Goal: Task Accomplishment & Management: Use online tool/utility

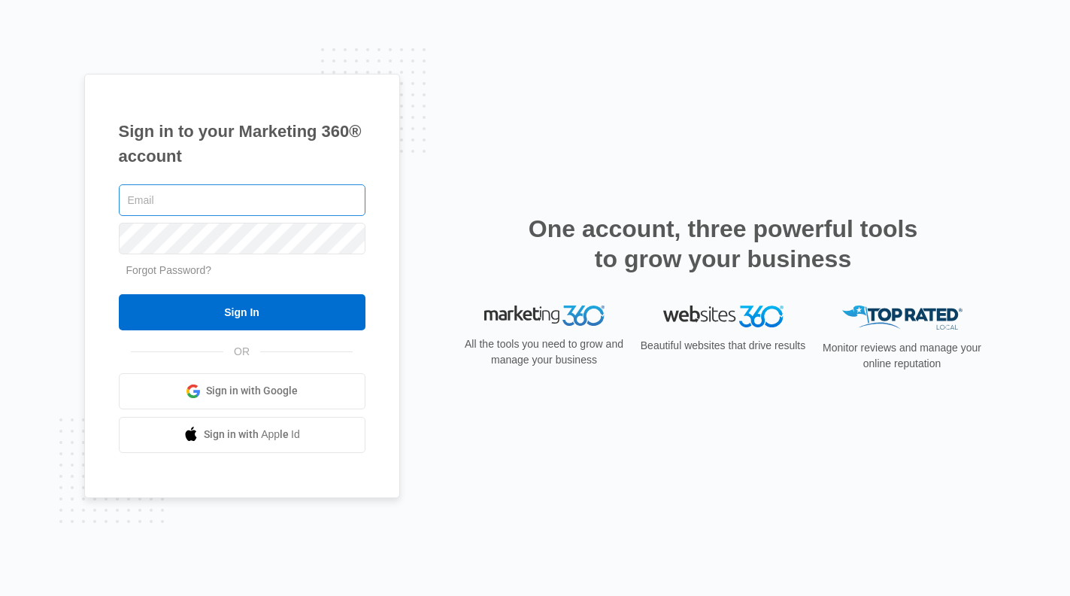
type input "[PERSON_NAME][EMAIL_ADDRESS][DOMAIN_NAME]"
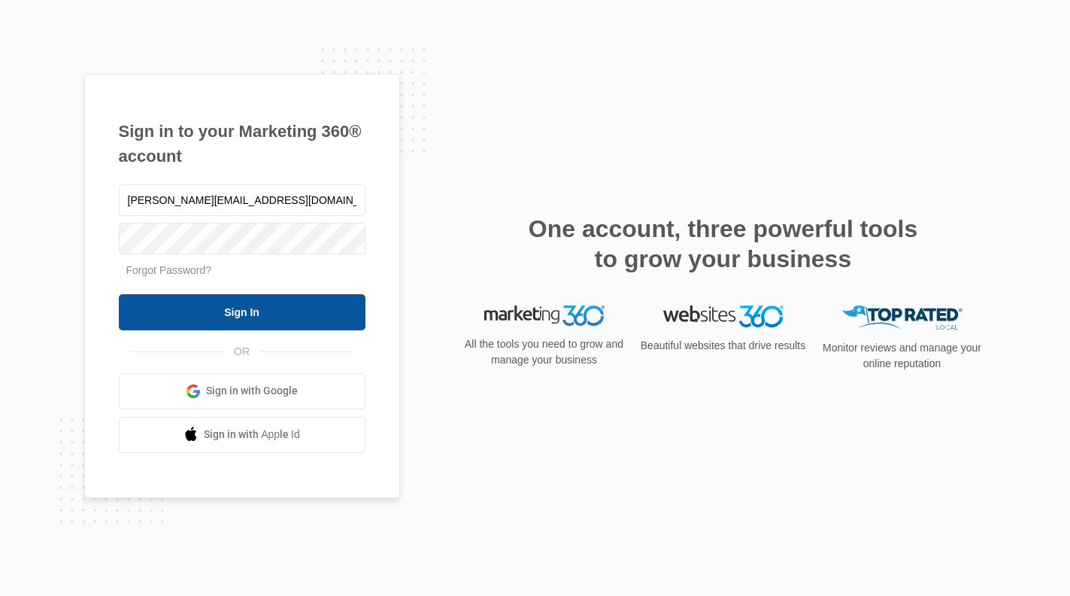
click at [238, 296] on input "Sign In" at bounding box center [242, 312] width 247 height 36
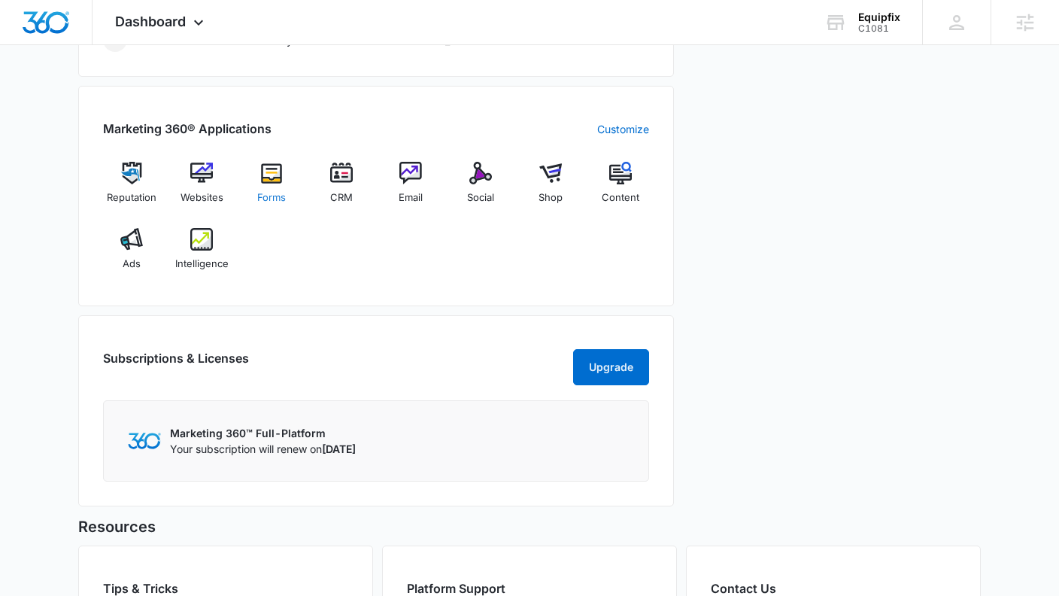
scroll to position [384, 0]
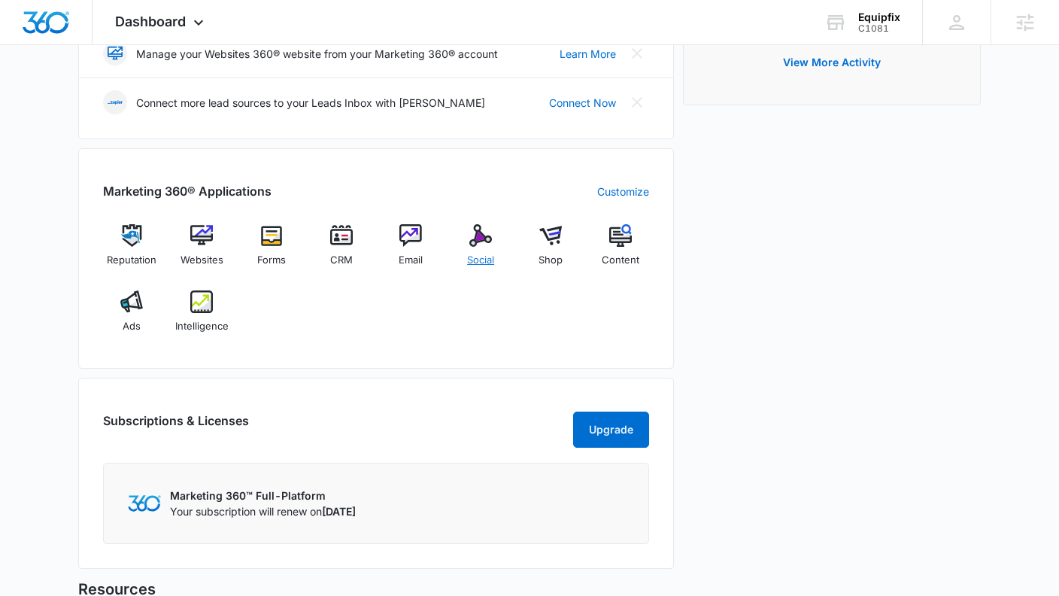
click at [471, 234] on img at bounding box center [480, 235] width 23 height 23
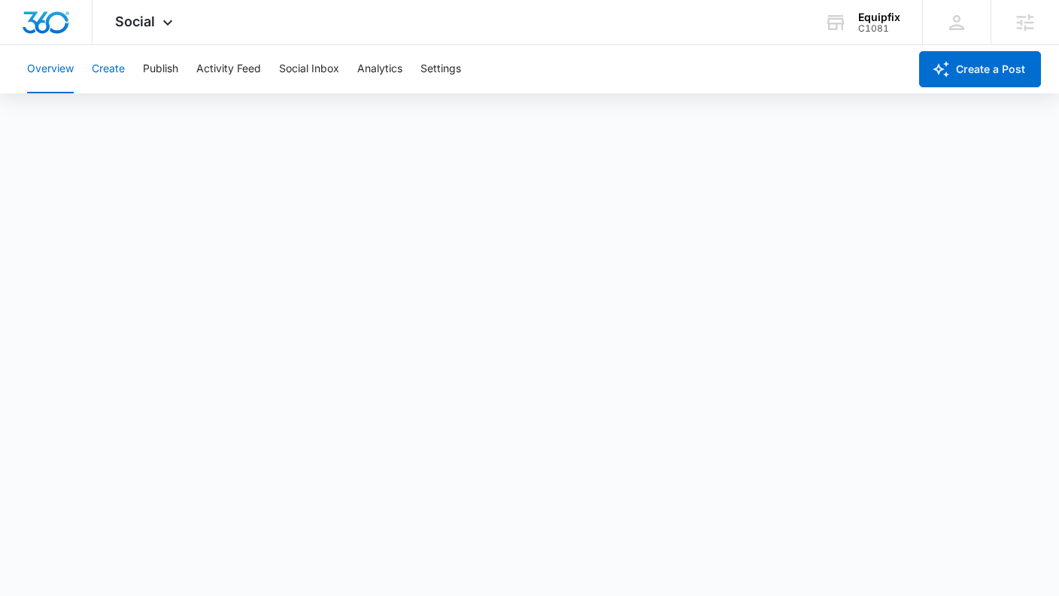
click at [110, 68] on button "Create" at bounding box center [108, 69] width 33 height 48
click at [142, 76] on div "Overview Create Publish Activity Feed Social Inbox Analytics Settings" at bounding box center [463, 69] width 891 height 48
click at [152, 72] on button "Publish" at bounding box center [160, 69] width 35 height 48
click at [117, 77] on button "Create" at bounding box center [108, 69] width 33 height 48
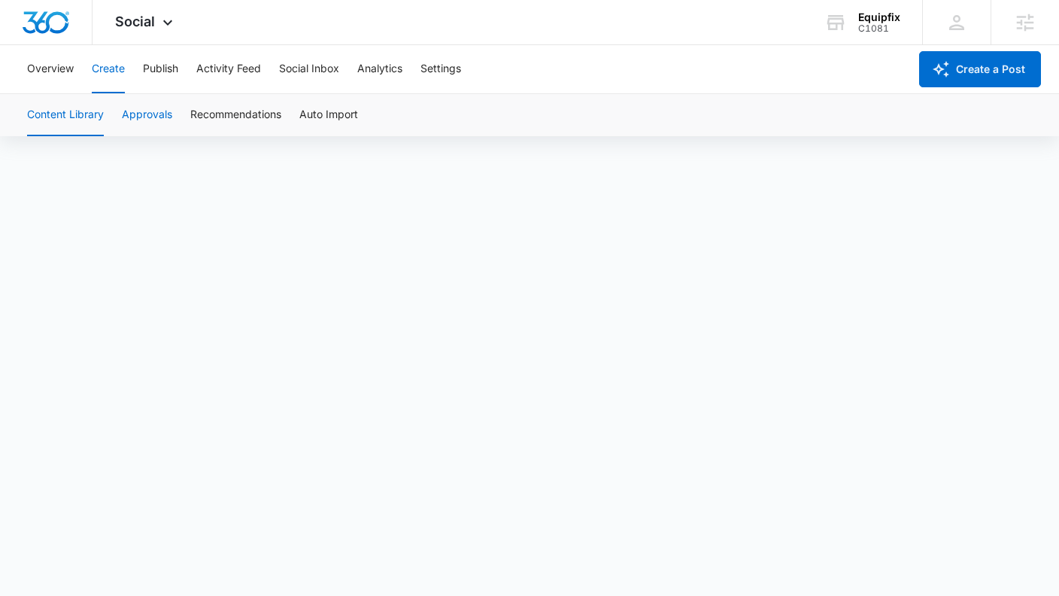
click at [156, 106] on button "Approvals" at bounding box center [147, 115] width 50 height 42
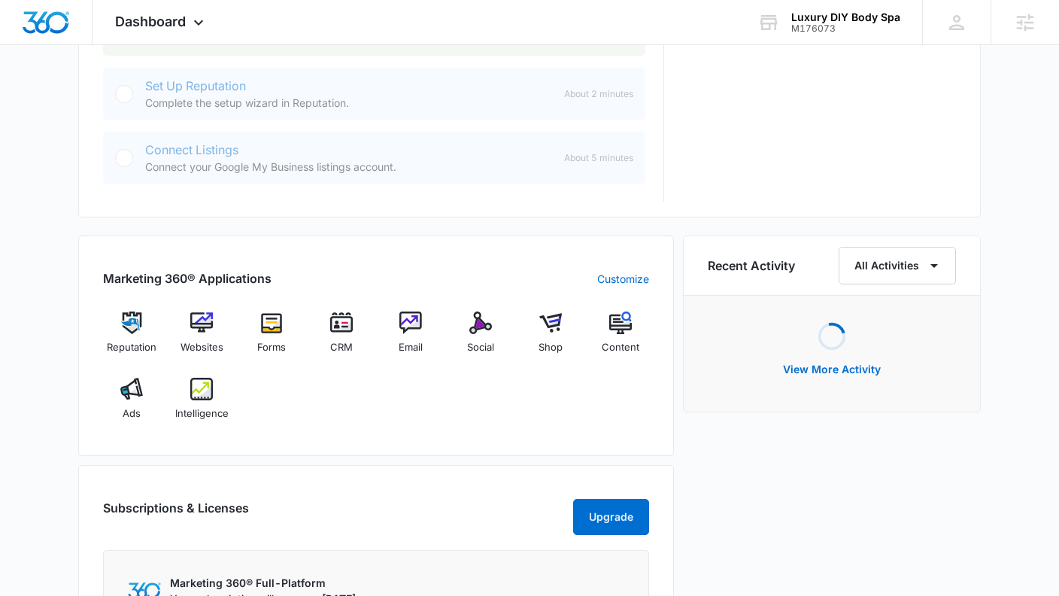
scroll to position [916, 0]
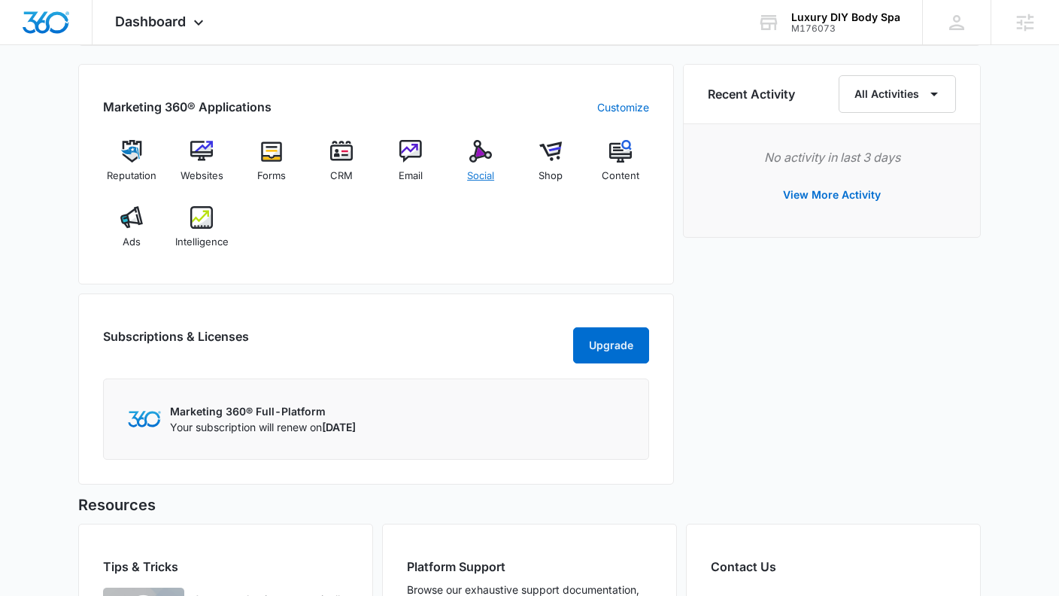
click at [477, 141] on img at bounding box center [480, 151] width 23 height 23
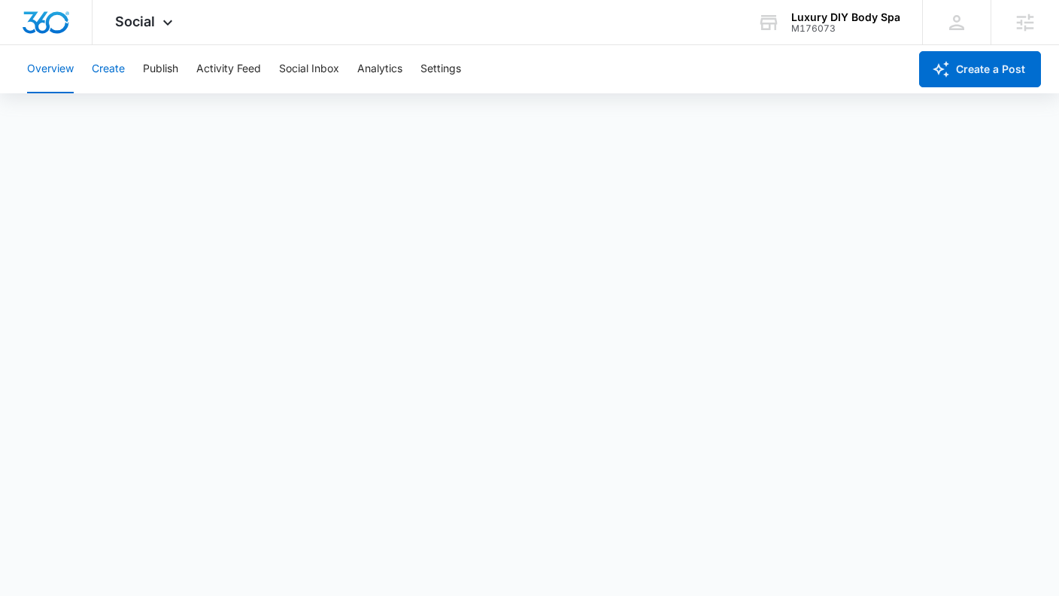
click at [106, 62] on button "Create" at bounding box center [108, 69] width 33 height 48
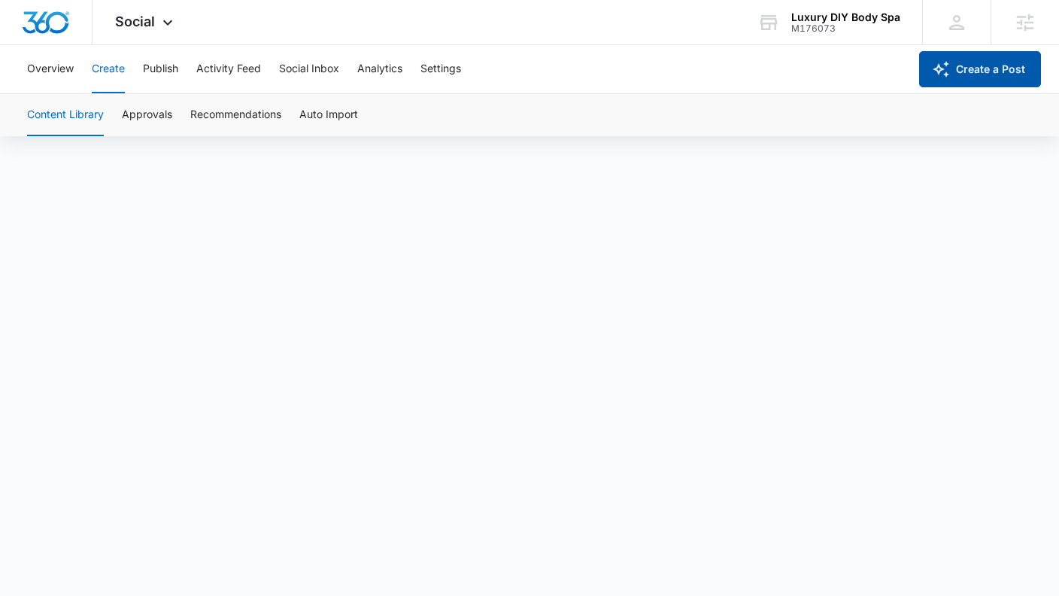
click at [933, 62] on icon "button" at bounding box center [941, 69] width 18 height 18
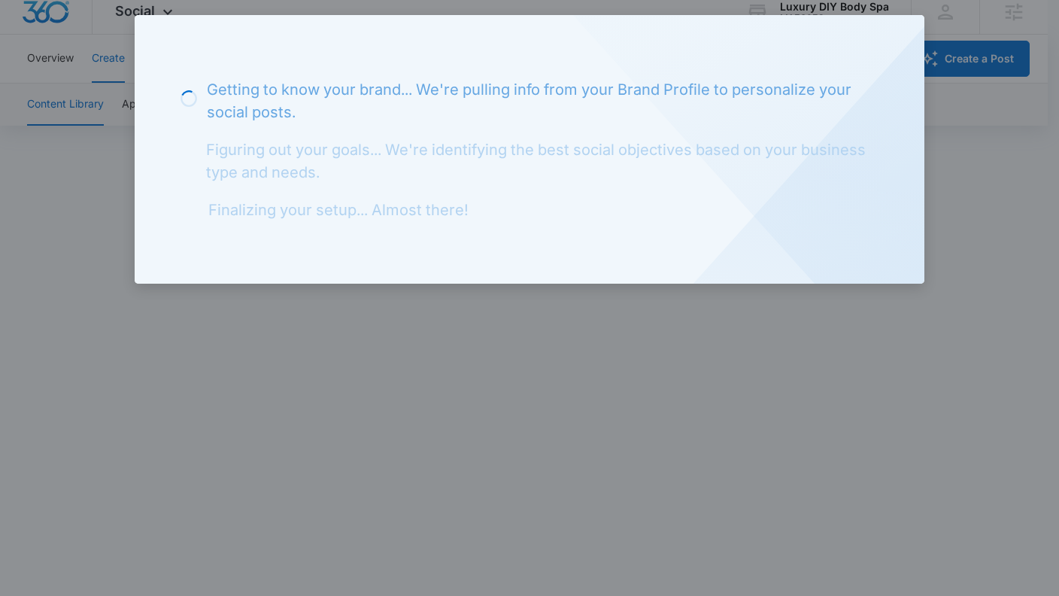
click at [804, 314] on div at bounding box center [529, 298] width 1059 height 596
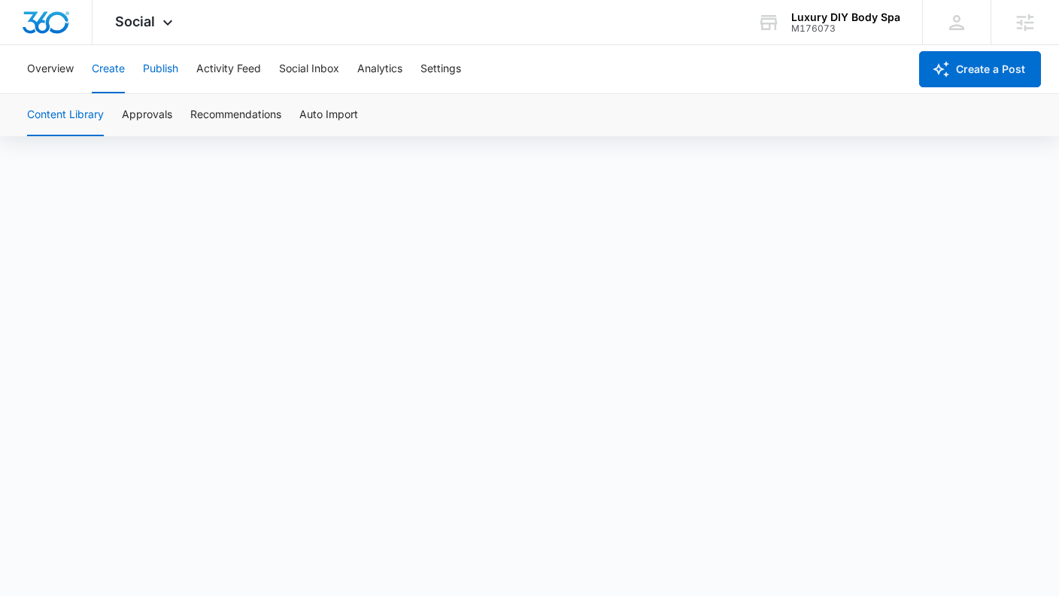
click at [153, 73] on button "Publish" at bounding box center [160, 69] width 35 height 48
click at [126, 117] on button "Schedules" at bounding box center [115, 115] width 51 height 42
click at [70, 114] on button "Calendar" at bounding box center [49, 115] width 44 height 42
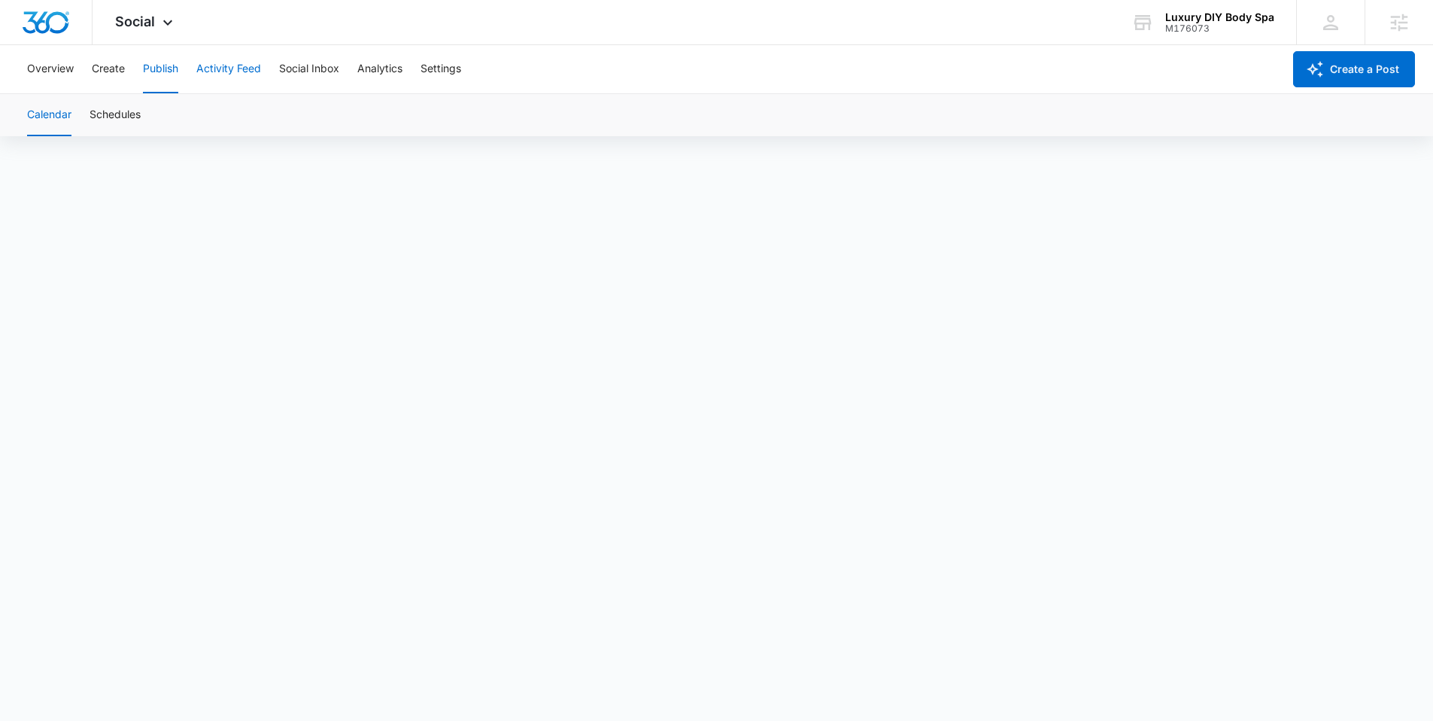
click at [220, 74] on button "Activity Feed" at bounding box center [228, 69] width 65 height 48
click at [182, 69] on div "Overview Create Publish Activity Feed Social Inbox Analytics Settings" at bounding box center [650, 69] width 1264 height 48
click at [160, 75] on button "Publish" at bounding box center [160, 69] width 35 height 48
click at [117, 112] on button "Schedules" at bounding box center [115, 115] width 51 height 42
click at [105, 68] on button "Create" at bounding box center [108, 69] width 33 height 48
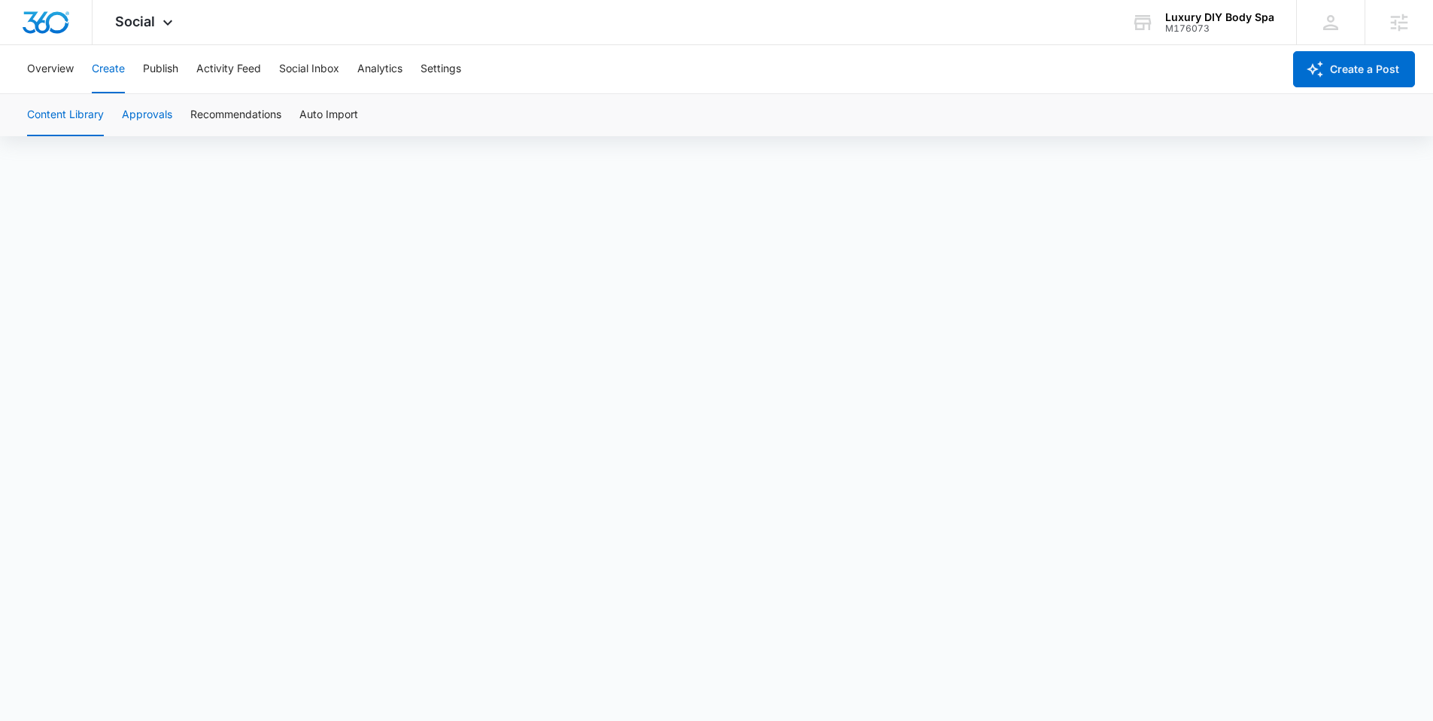
click at [148, 120] on button "Approvals" at bounding box center [147, 115] width 50 height 42
